Goal: Transaction & Acquisition: Obtain resource

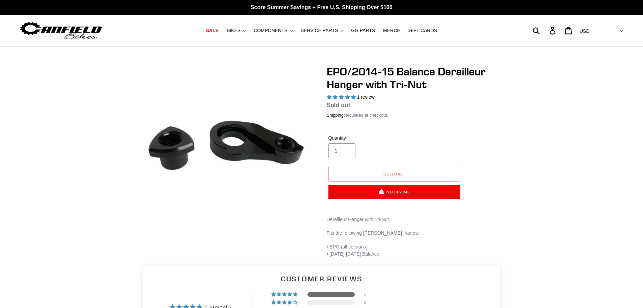
select select "highest-rating"
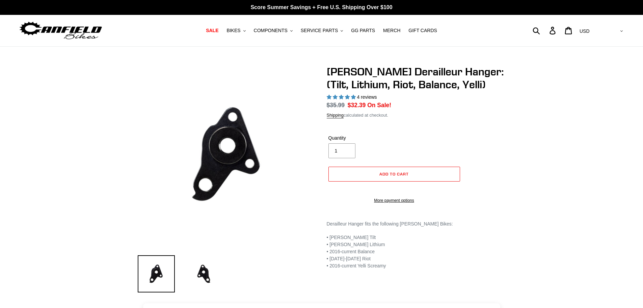
select select "highest-rating"
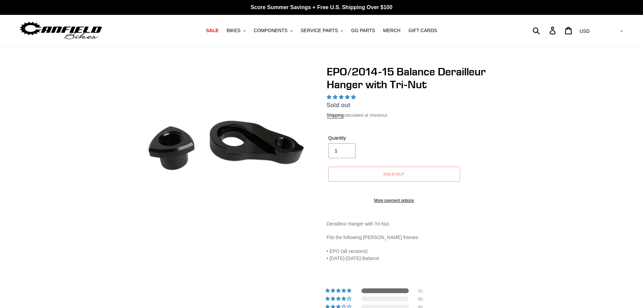
select select "highest-rating"
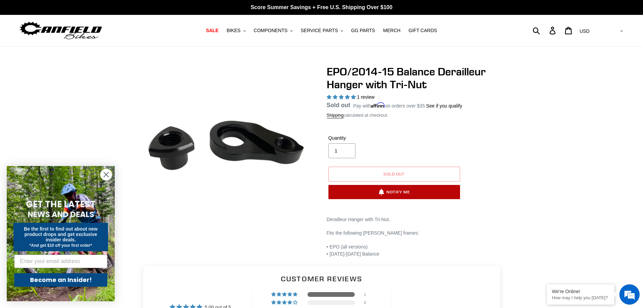
click at [399, 194] on button "Notify Me" at bounding box center [395, 192] width 132 height 14
select select "US"
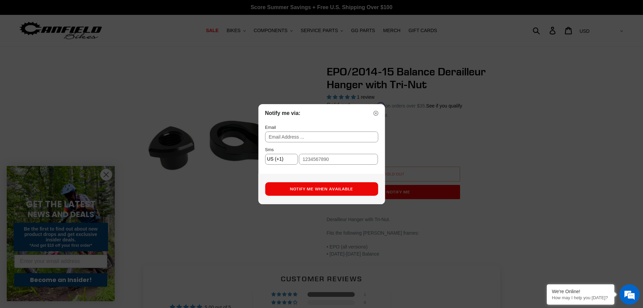
click at [293, 136] on input "text" at bounding box center [321, 136] width 113 height 11
type input "mjipp1@gmail.com"
click at [337, 160] on input "text" at bounding box center [338, 159] width 79 height 11
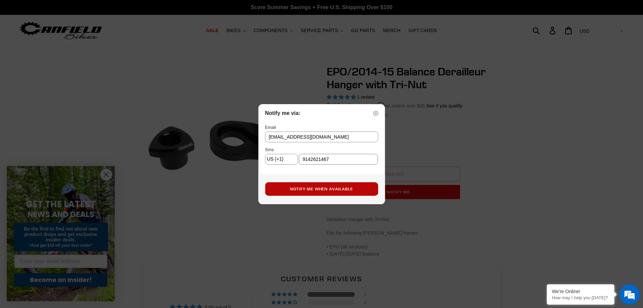
type input "9142621467"
click at [336, 187] on button "Notify Me When Available" at bounding box center [321, 189] width 113 height 14
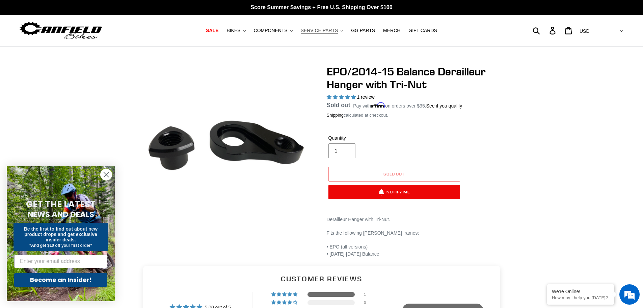
click at [329, 31] on span "SERVICE PARTS" at bounding box center [319, 31] width 37 height 6
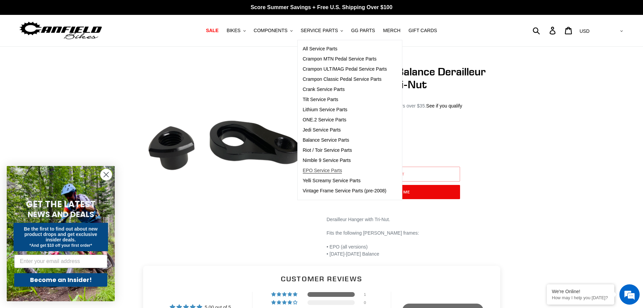
click at [319, 170] on span "EPO Service Parts" at bounding box center [323, 170] width 40 height 6
